Goal: Information Seeking & Learning: Learn about a topic

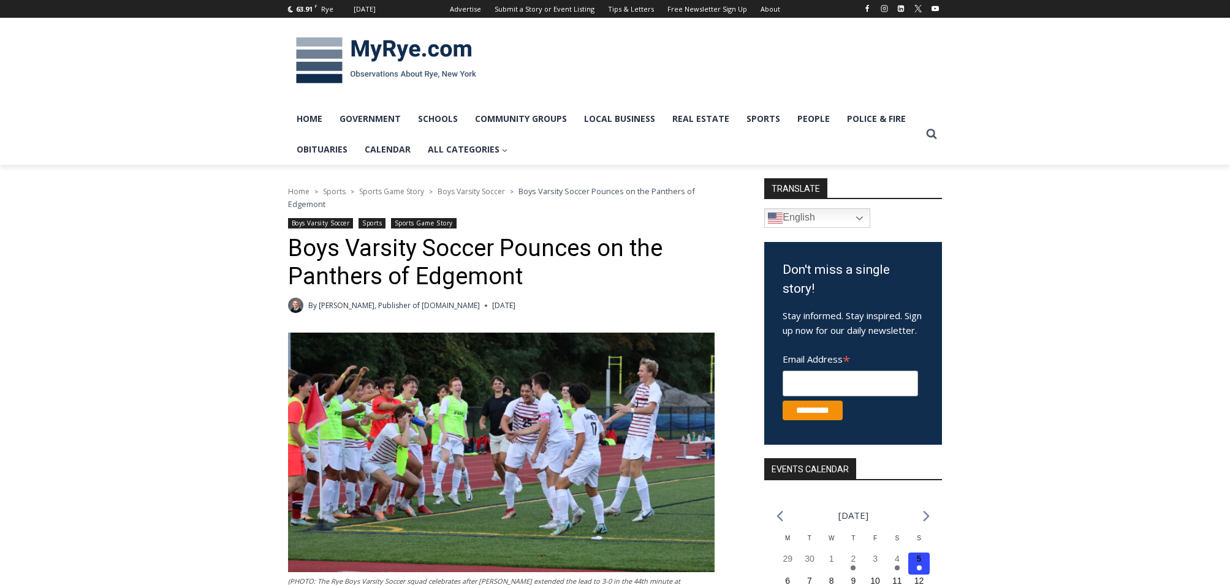
click at [467, 192] on span "Boys Varsity Soccer" at bounding box center [471, 191] width 67 height 10
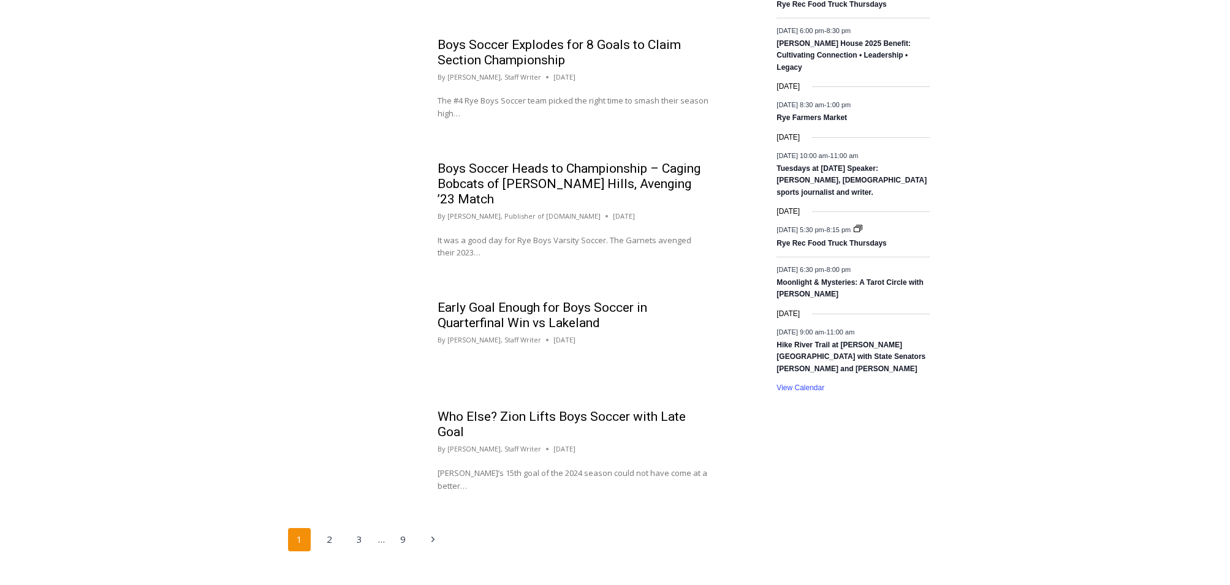
scroll to position [1228, 0]
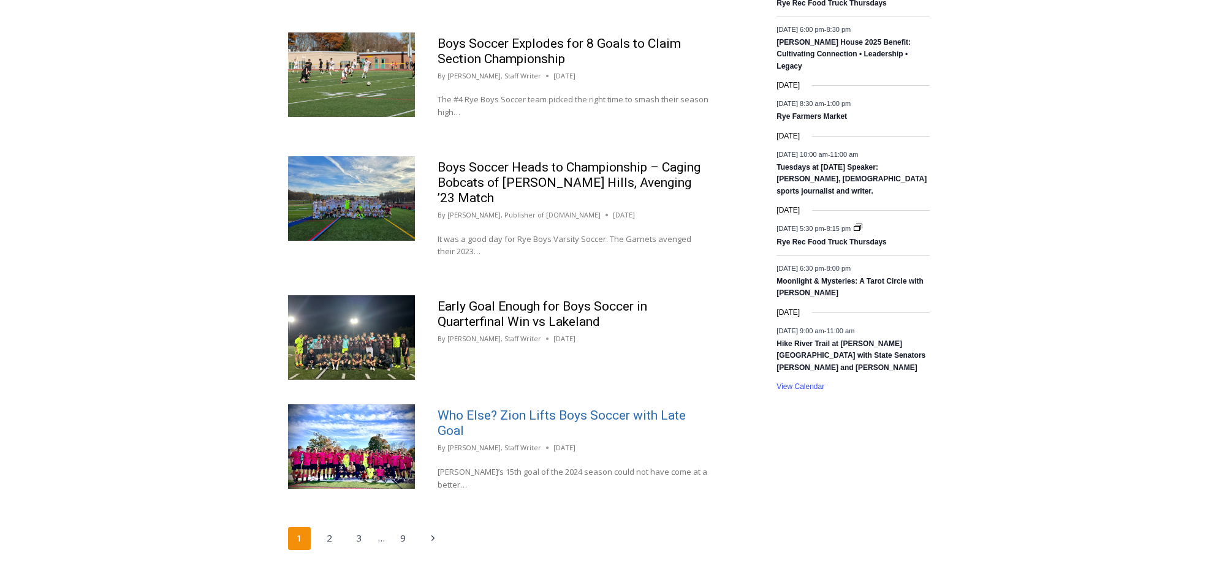
click at [535, 408] on link "Who Else? Zion Lifts Boys Soccer with Late Goal" at bounding box center [562, 423] width 248 height 30
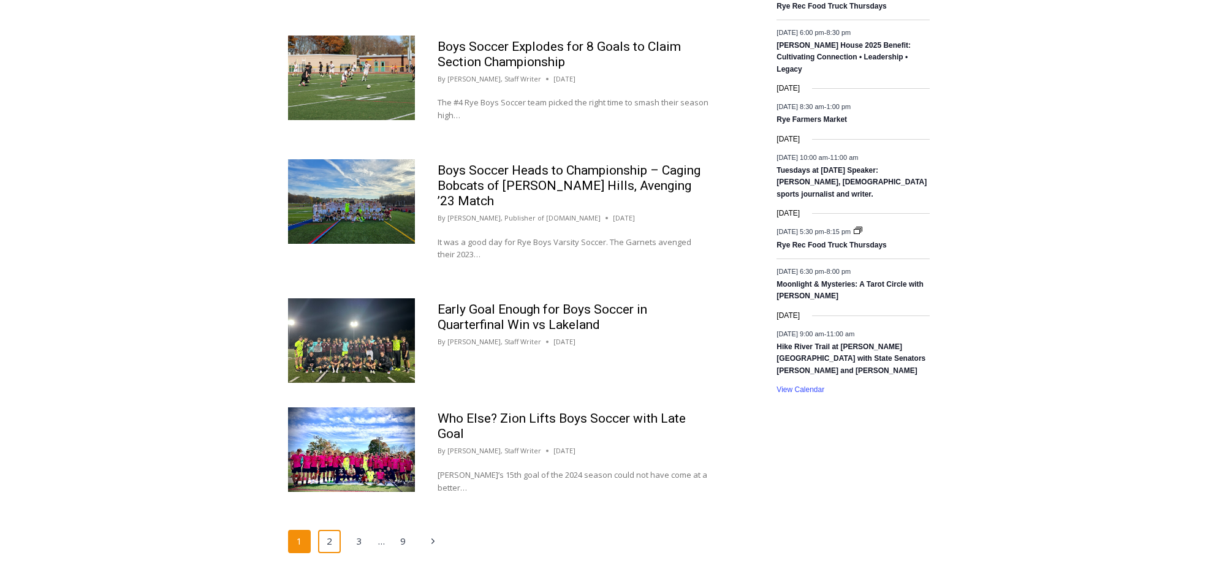
scroll to position [1222, 0]
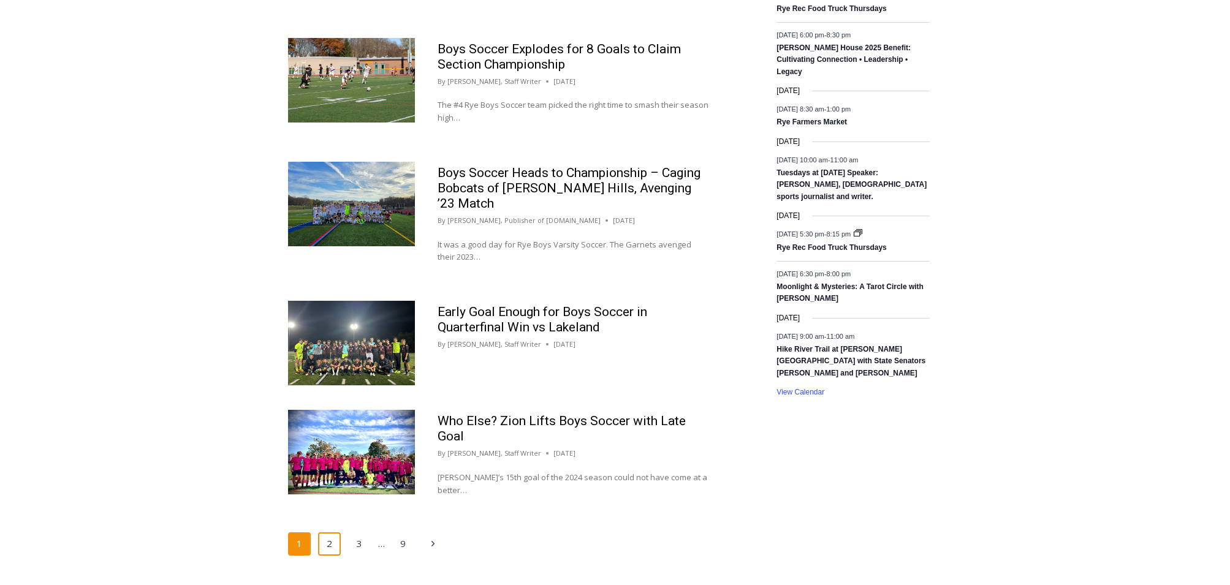
click at [330, 533] on link "2" at bounding box center [329, 544] width 23 height 23
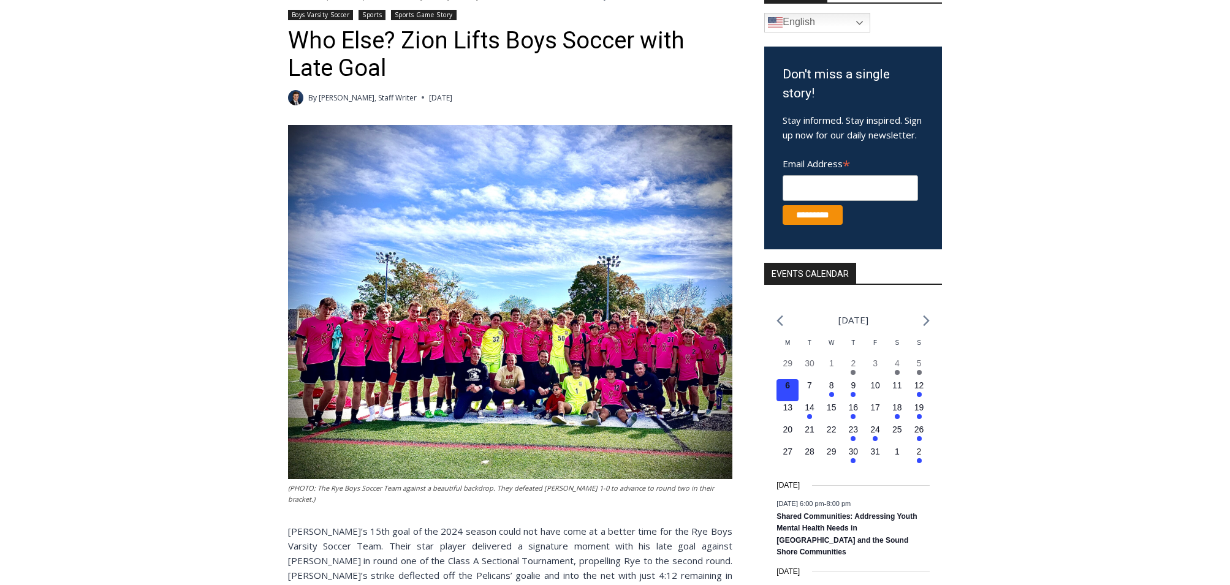
scroll to position [196, 0]
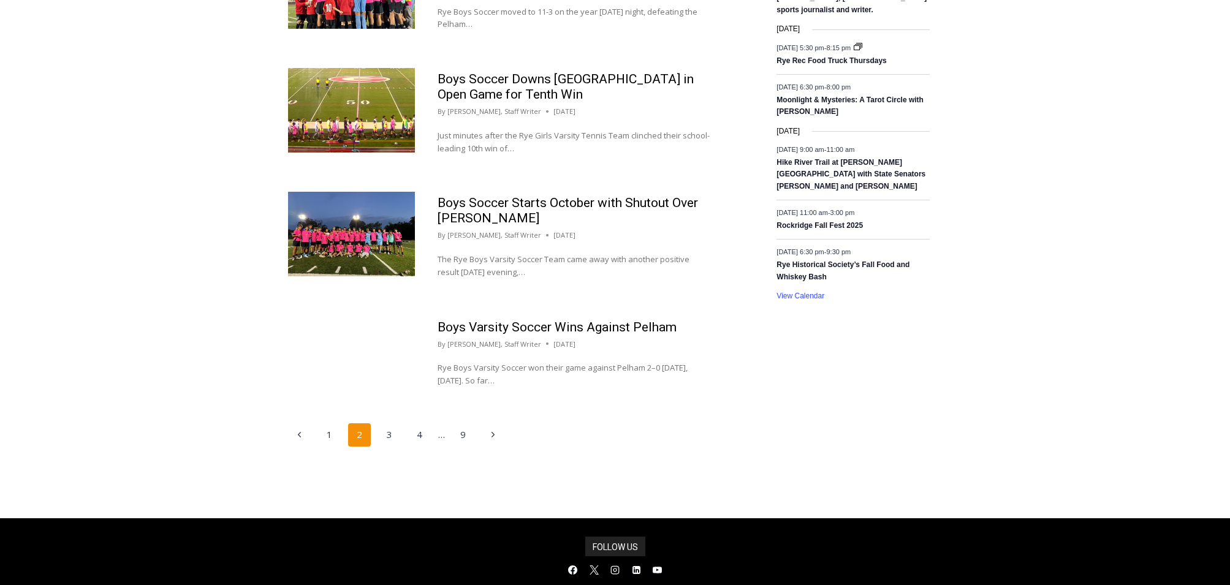
scroll to position [1320, 0]
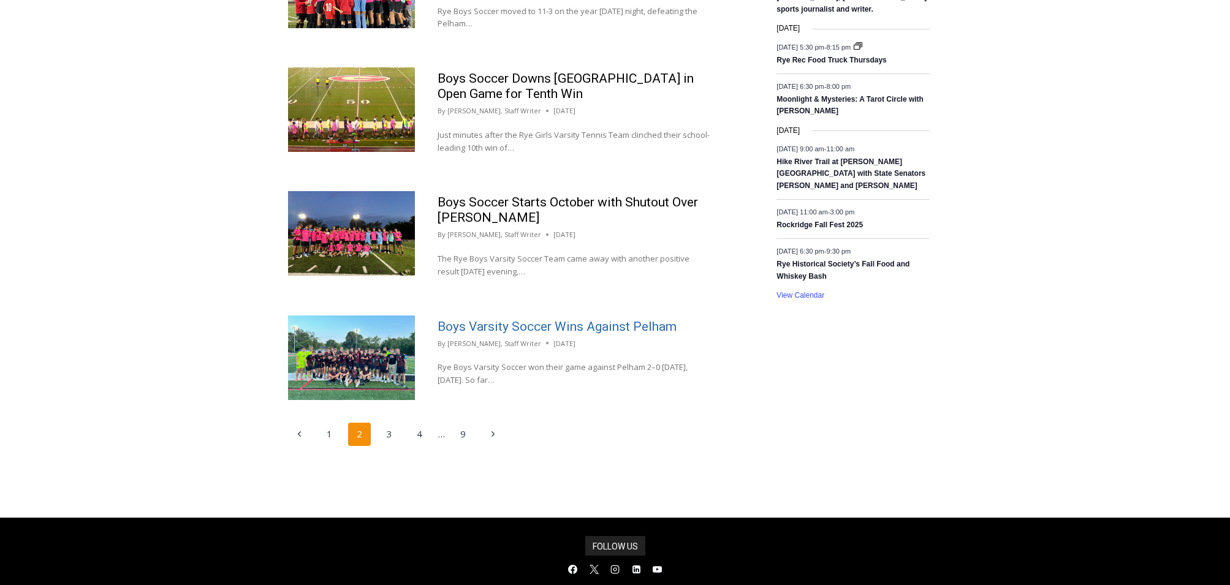
click at [503, 319] on link "Boys Varsity Soccer Wins Against Pelham" at bounding box center [557, 326] width 239 height 15
click at [488, 319] on link "Boys Varsity Soccer Wins Against Pelham" at bounding box center [557, 326] width 239 height 15
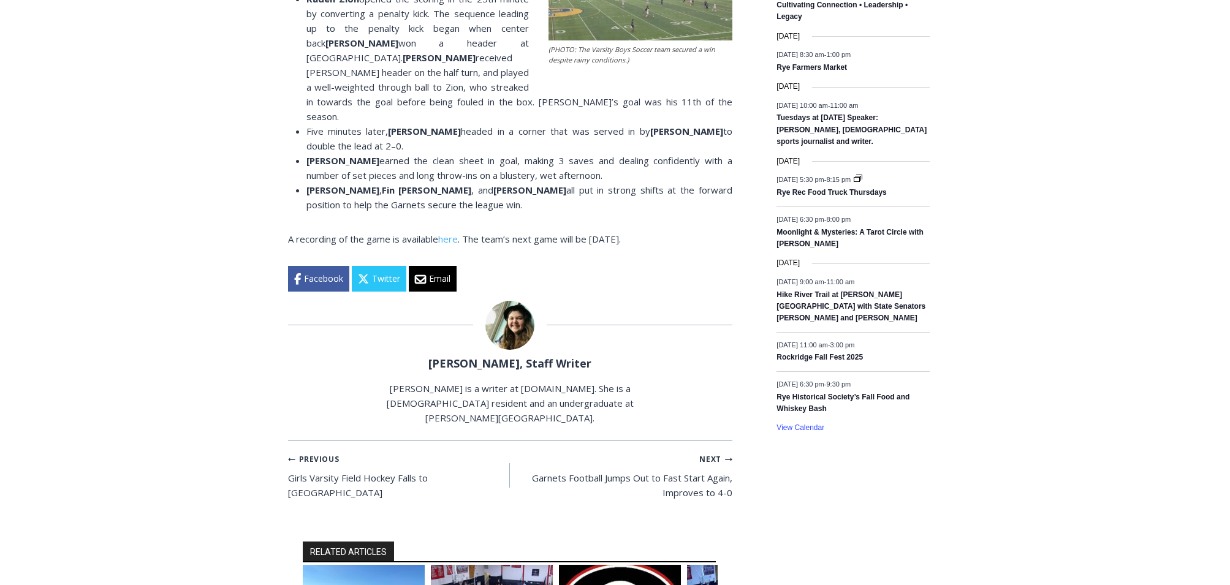
scroll to position [847, 0]
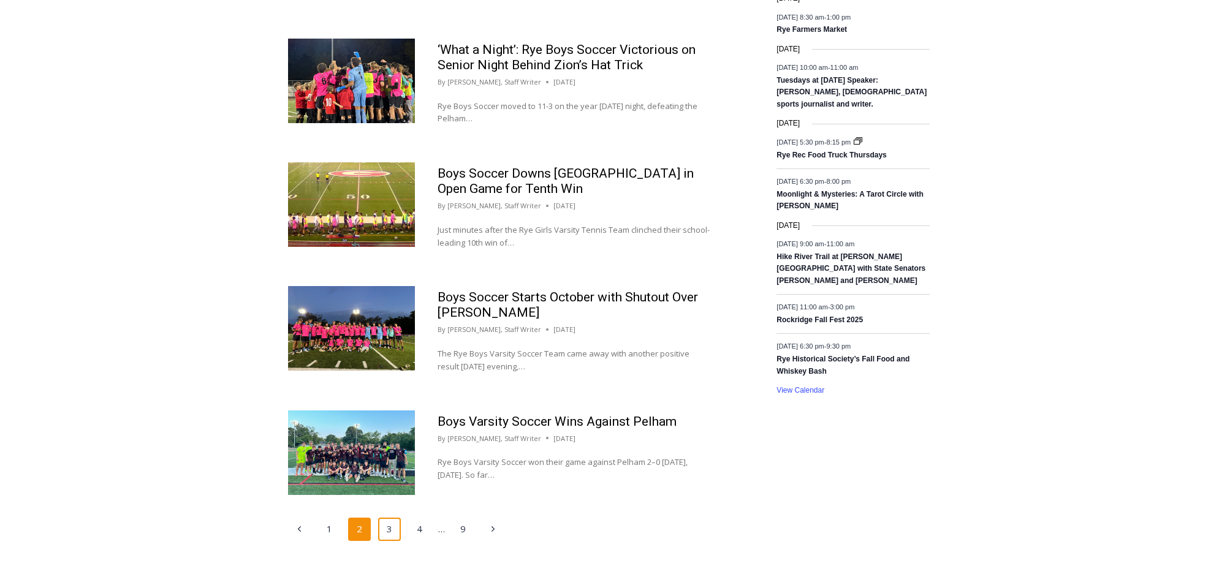
click at [389, 518] on link "3" at bounding box center [389, 529] width 23 height 23
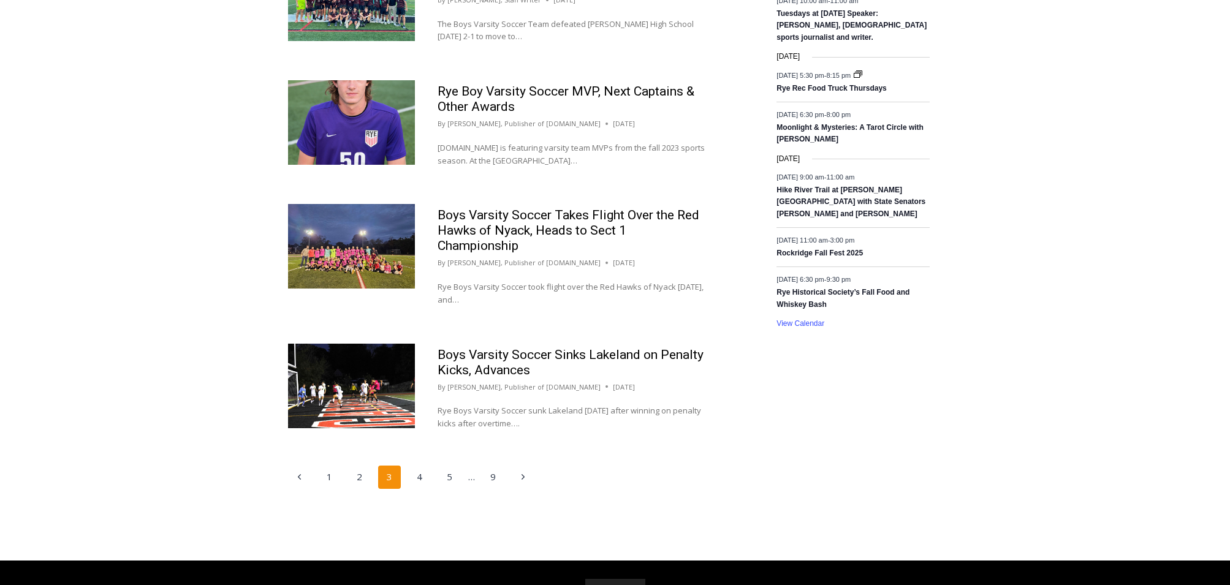
scroll to position [1292, 0]
click at [535, 348] on link "Boys Varsity Soccer Sinks Lakeland on Penalty Kicks, Advances" at bounding box center [571, 362] width 266 height 30
click at [417, 465] on link "4" at bounding box center [419, 476] width 23 height 23
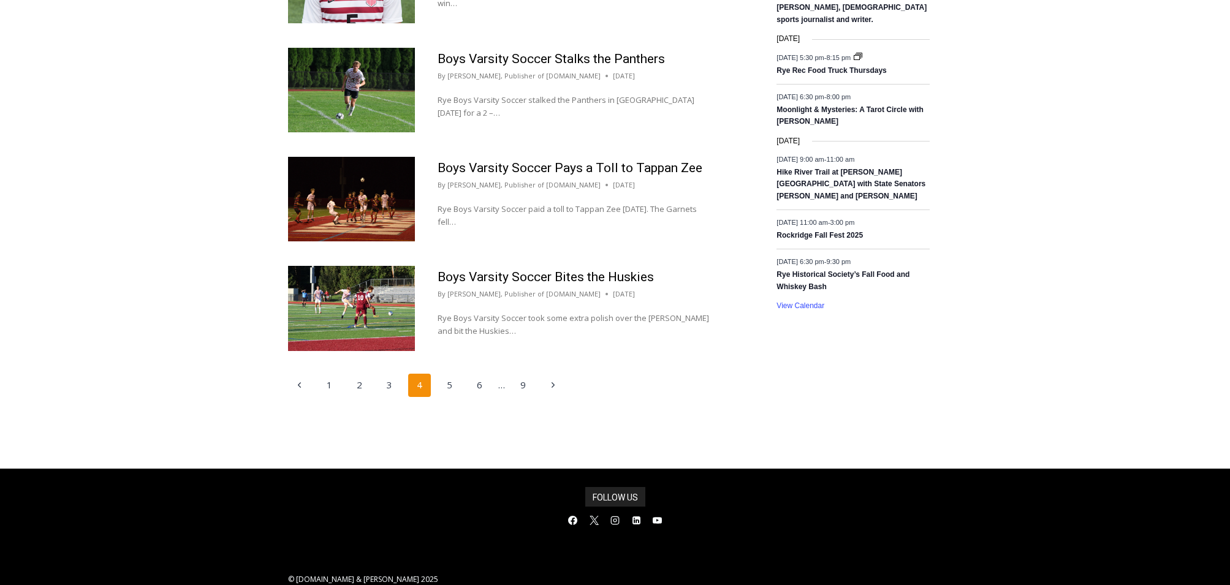
scroll to position [1310, 0]
click at [363, 281] on img at bounding box center [351, 307] width 127 height 85
click at [497, 270] on link "Boys Varsity Soccer Bites the Huskies" at bounding box center [546, 276] width 216 height 15
